Goal: Task Accomplishment & Management: Find specific page/section

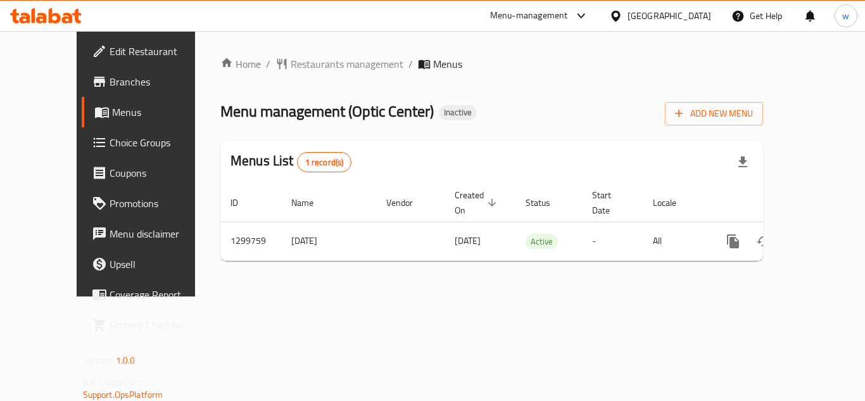
click at [627, 9] on div at bounding box center [618, 16] width 18 height 14
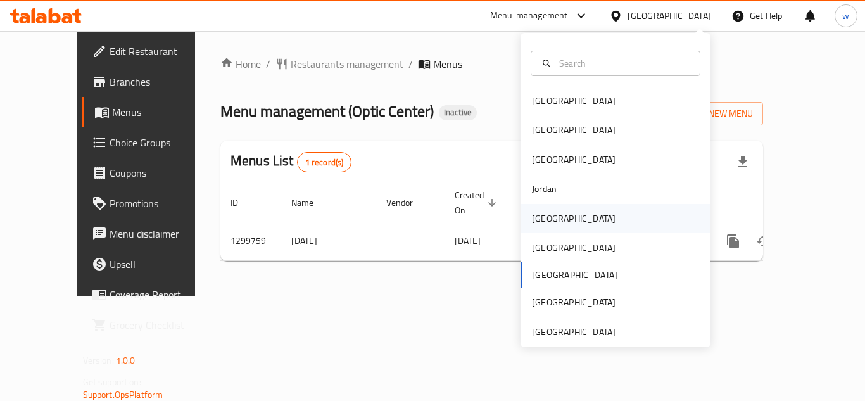
click at [574, 226] on div "[GEOGRAPHIC_DATA]" at bounding box center [615, 218] width 190 height 29
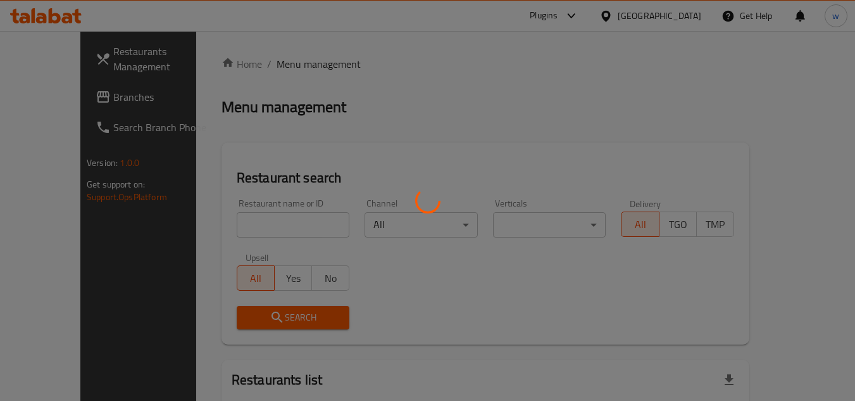
click at [70, 104] on div at bounding box center [427, 200] width 855 height 401
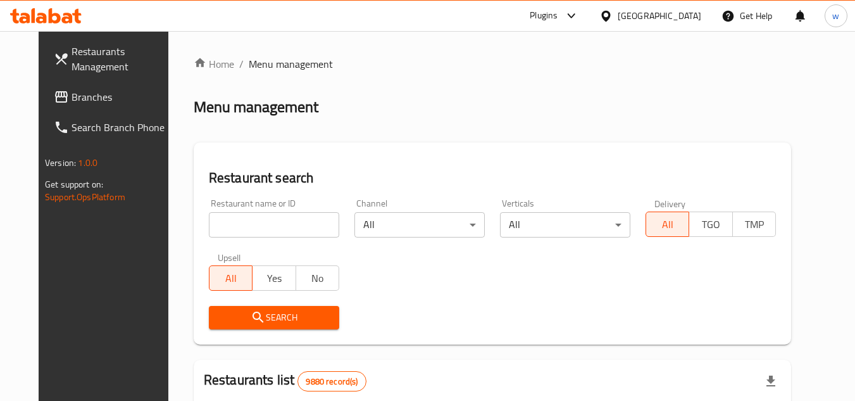
click at [71, 100] on div "Restaurants Management Branches Search Branch Phone Version: 1.0.0 Get support …" at bounding box center [428, 402] width 778 height 742
click at [79, 99] on span "Branches" at bounding box center [122, 96] width 100 height 15
